Goal: Task Accomplishment & Management: Manage account settings

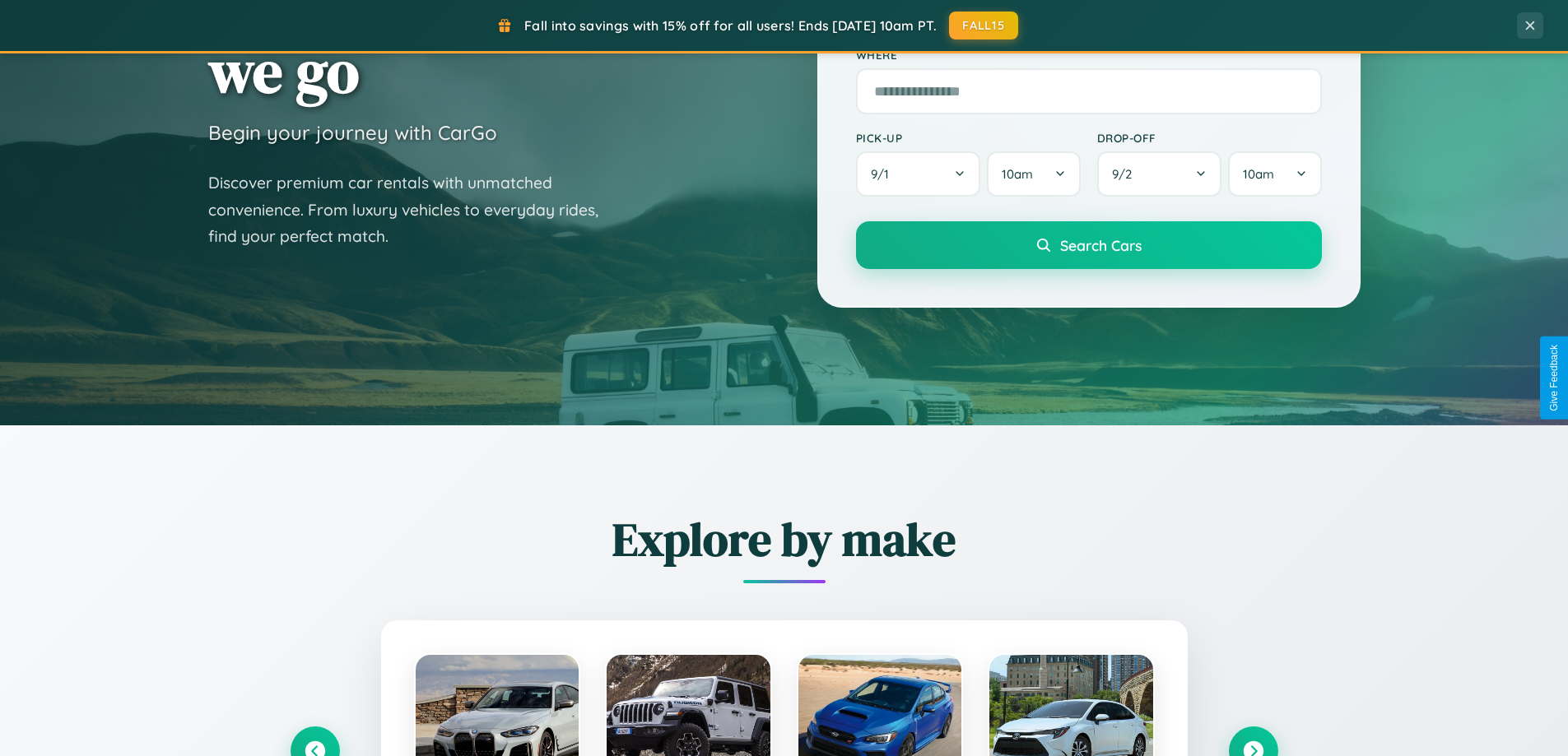
scroll to position [1132, 0]
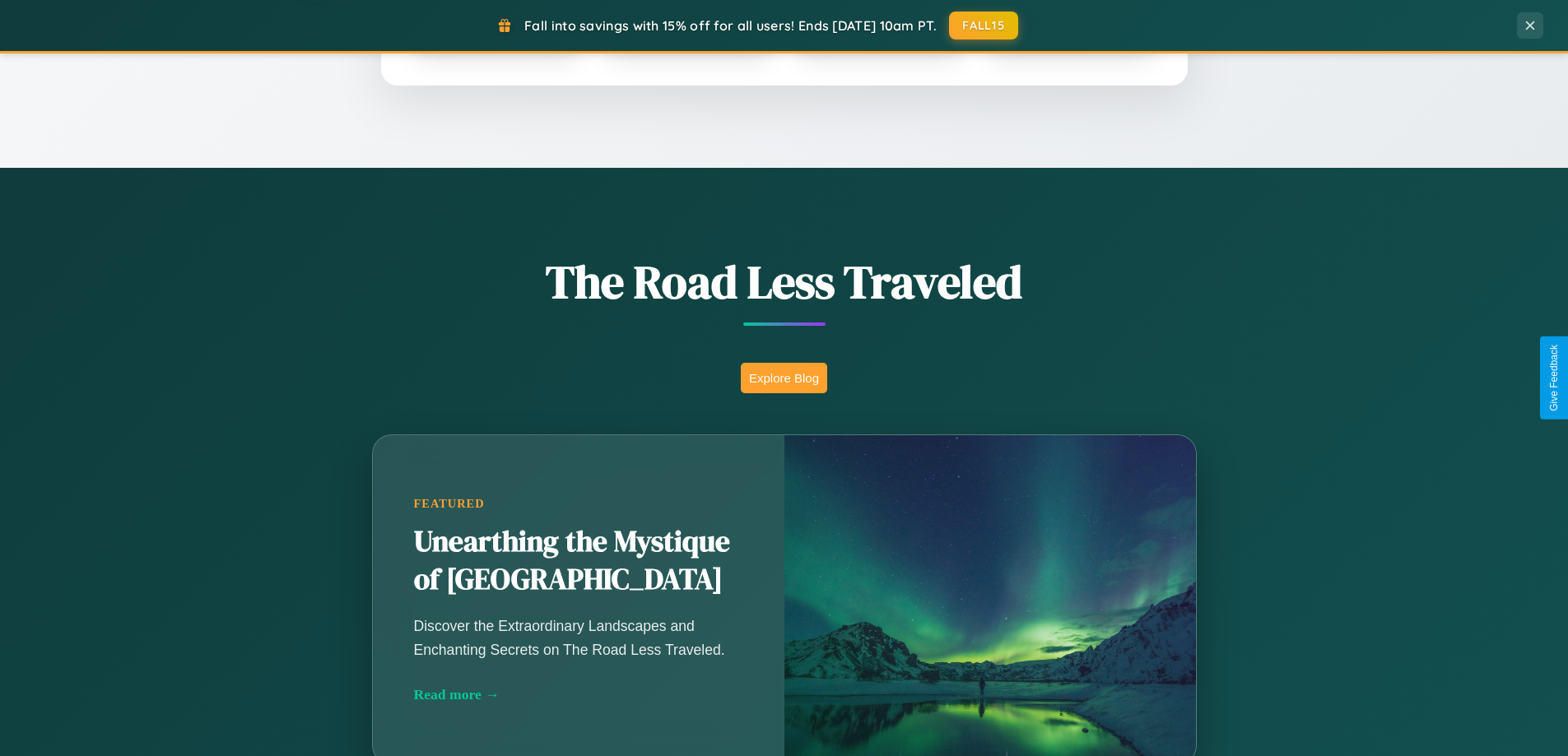
click at [784, 378] on button "Explore Blog" at bounding box center [784, 378] width 87 height 31
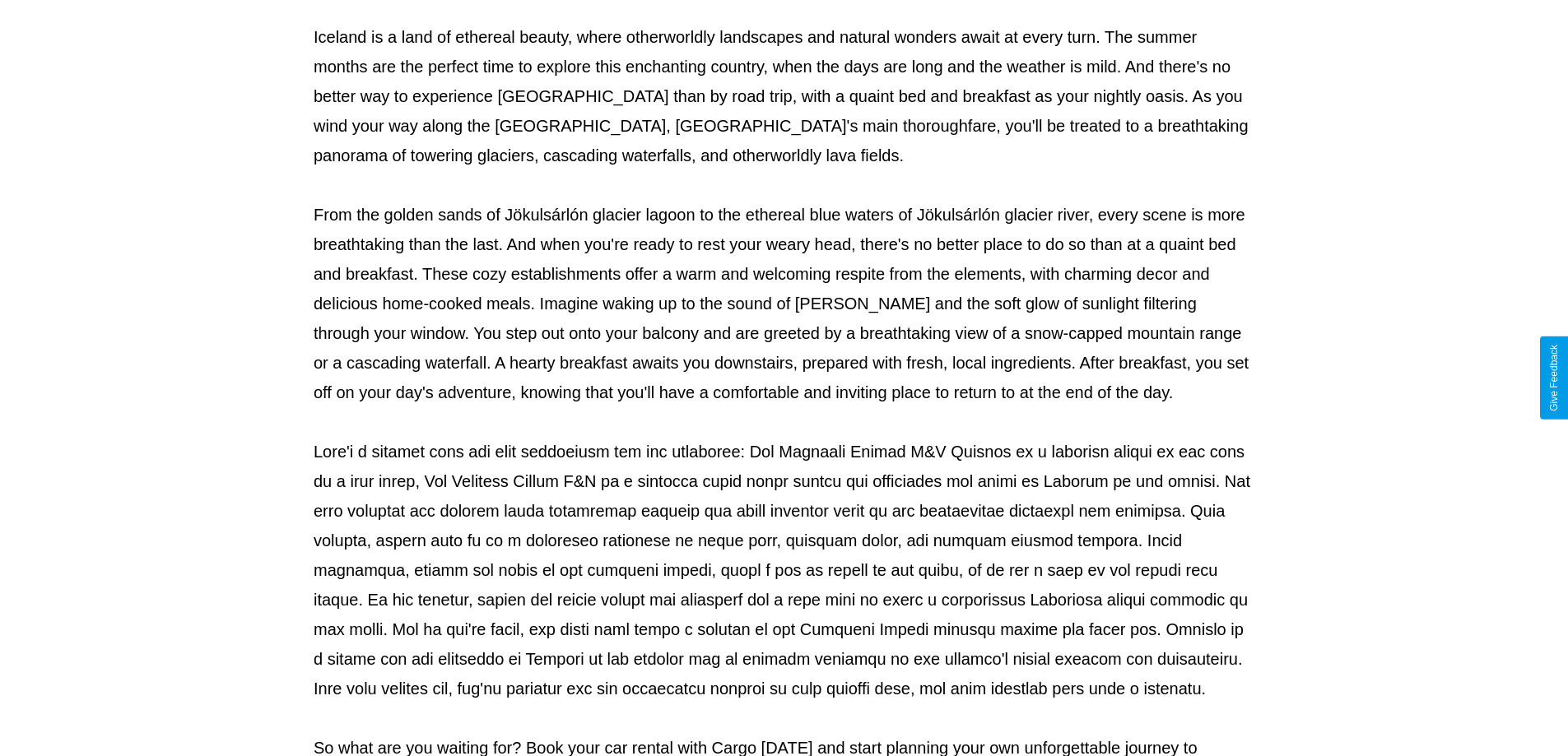
scroll to position [533, 0]
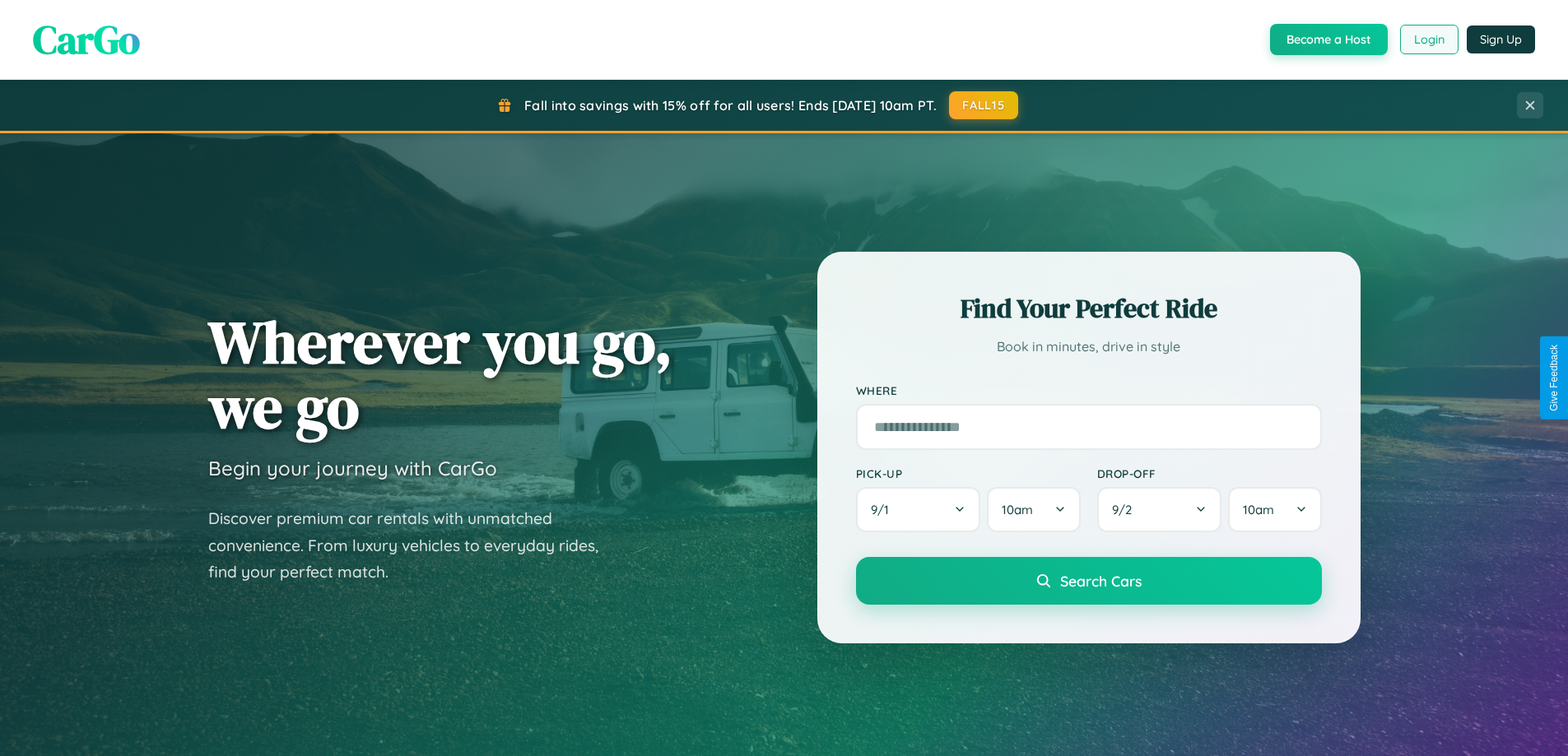
click at [1428, 40] on button "Login" at bounding box center [1429, 40] width 59 height 30
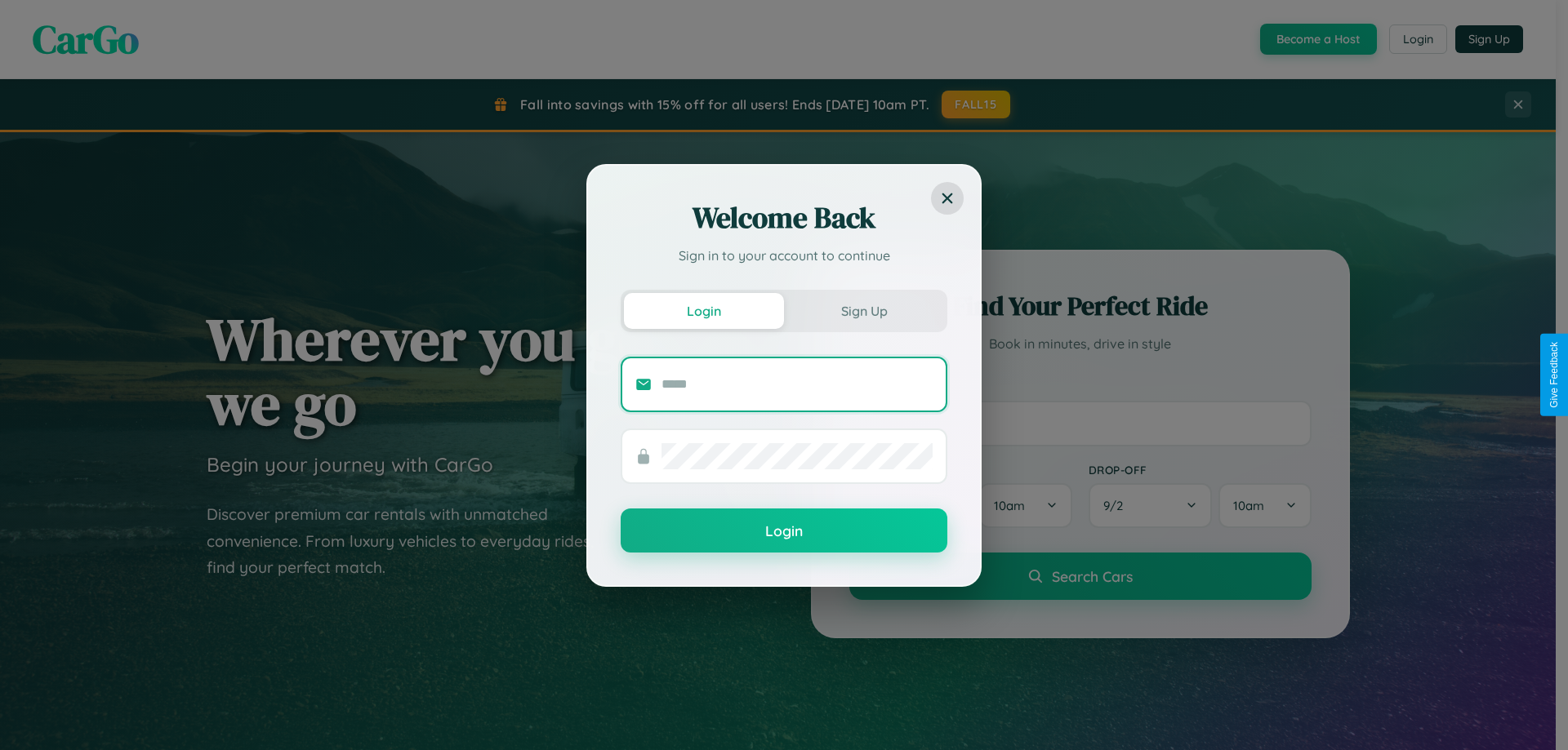
click at [797, 384] on input "text" at bounding box center [796, 384] width 271 height 26
type input "**********"
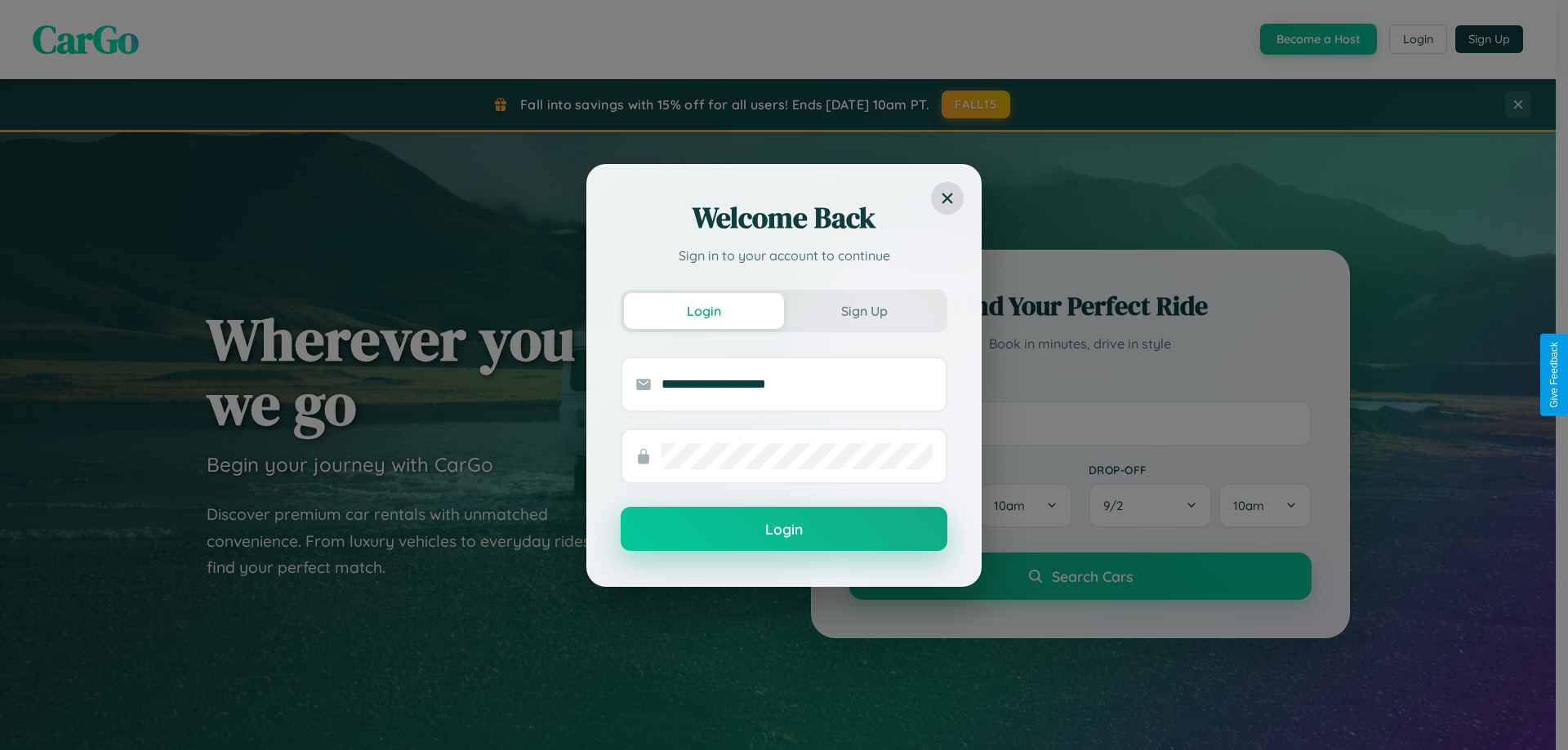
click at [784, 530] on button "Login" at bounding box center [783, 529] width 327 height 44
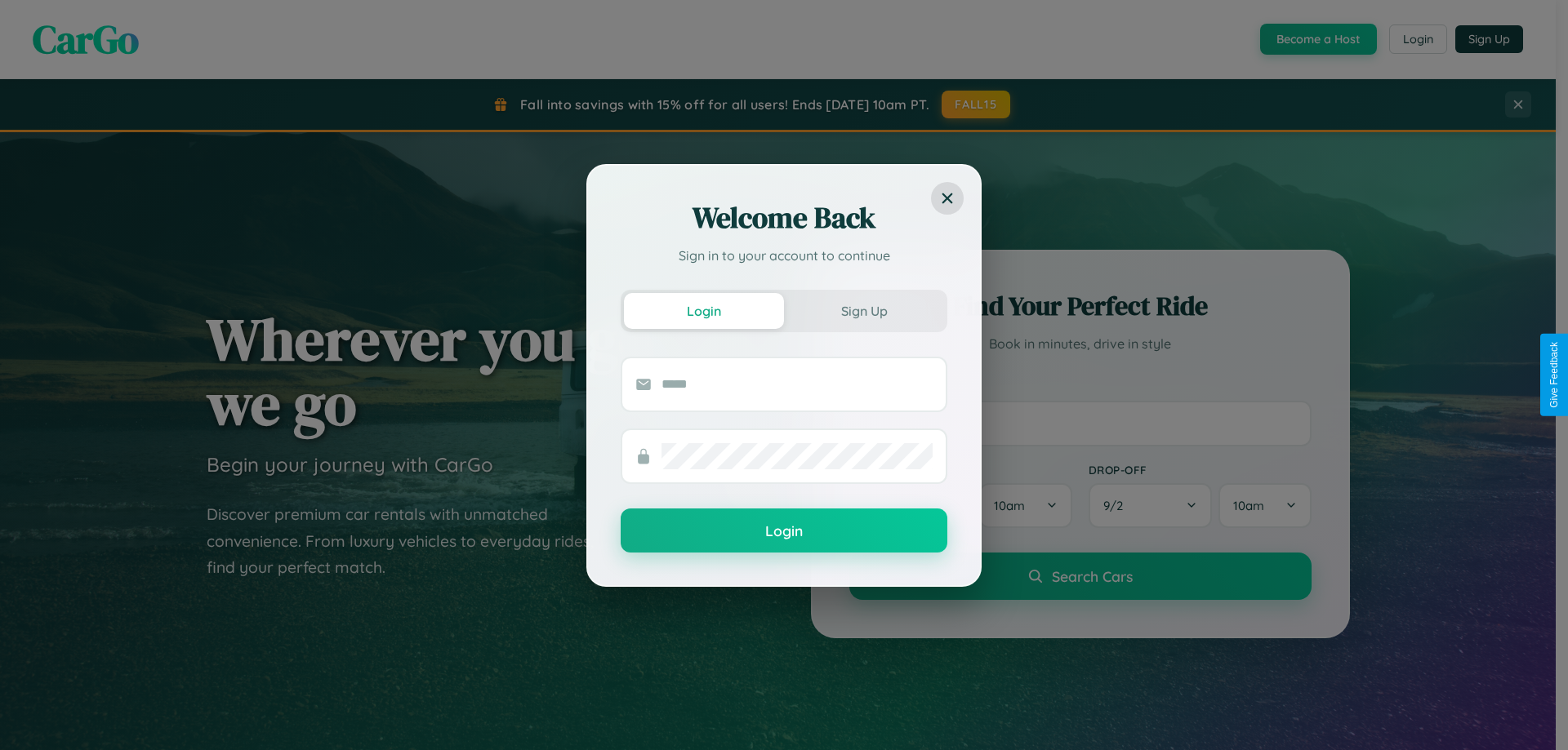
scroll to position [2622, 0]
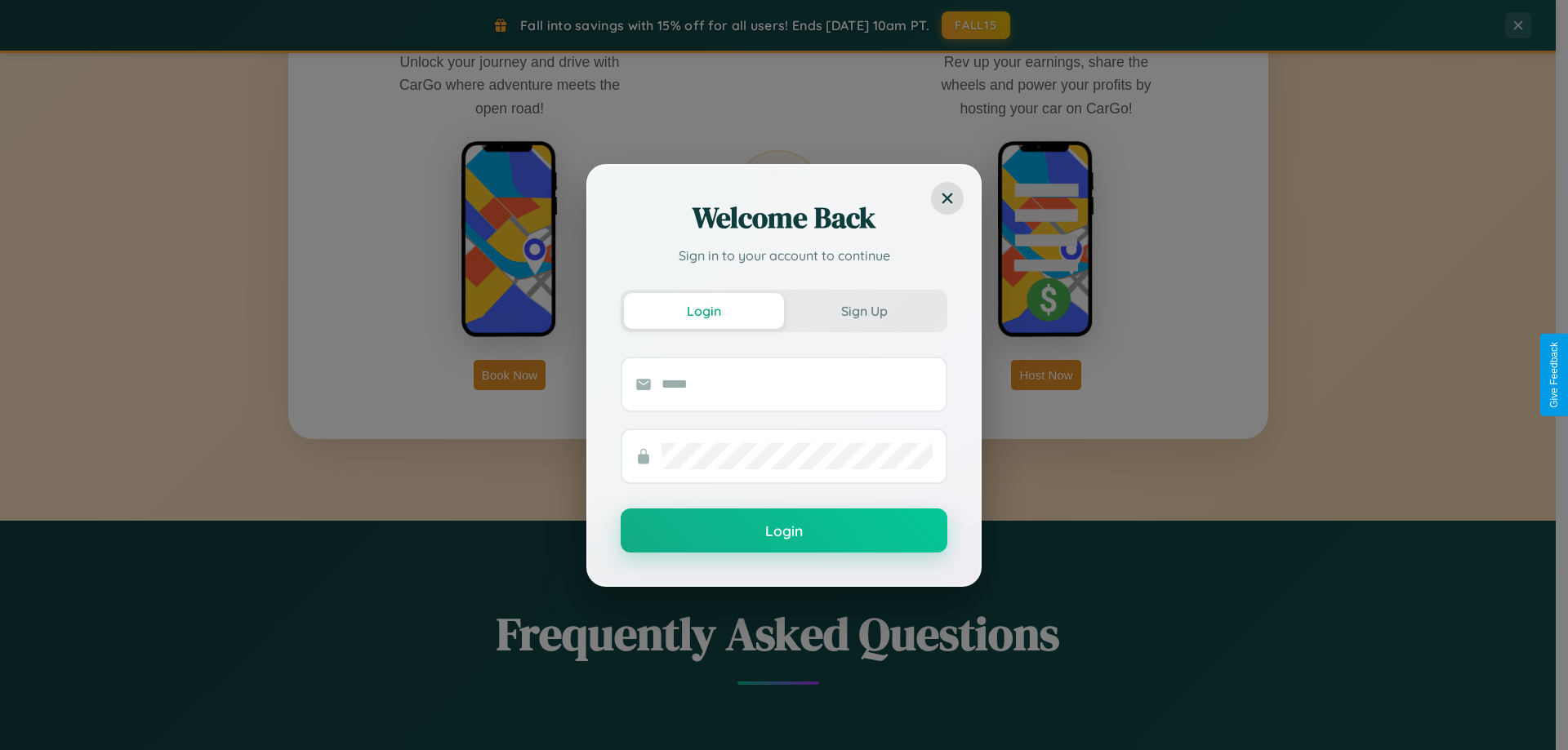
click at [1046, 375] on div "Welcome Back Sign in to your account to continue Login Sign Up Login" at bounding box center [784, 375] width 1568 height 750
